Goal: Task Accomplishment & Management: Use online tool/utility

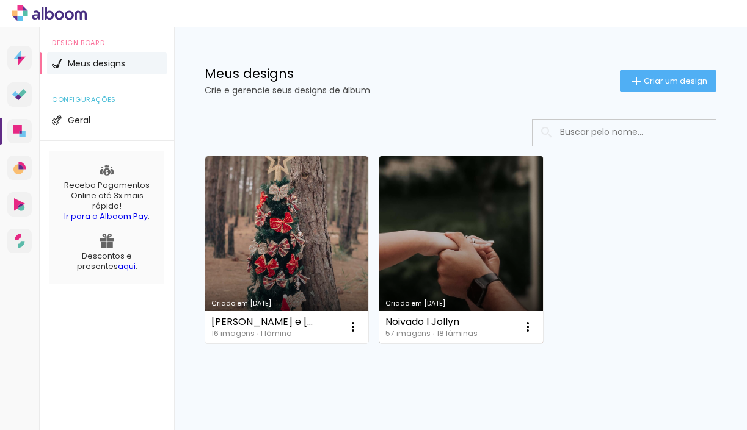
click at [410, 225] on link "Criado em [DATE]" at bounding box center [460, 249] width 163 height 187
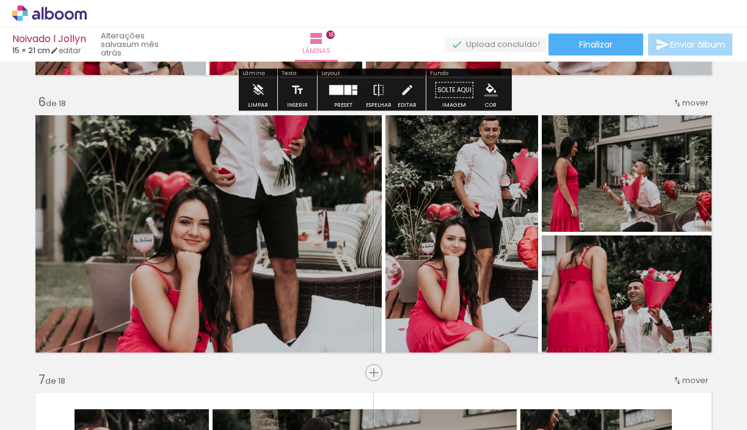
scroll to position [1410, 0]
